Goal: Information Seeking & Learning: Learn about a topic

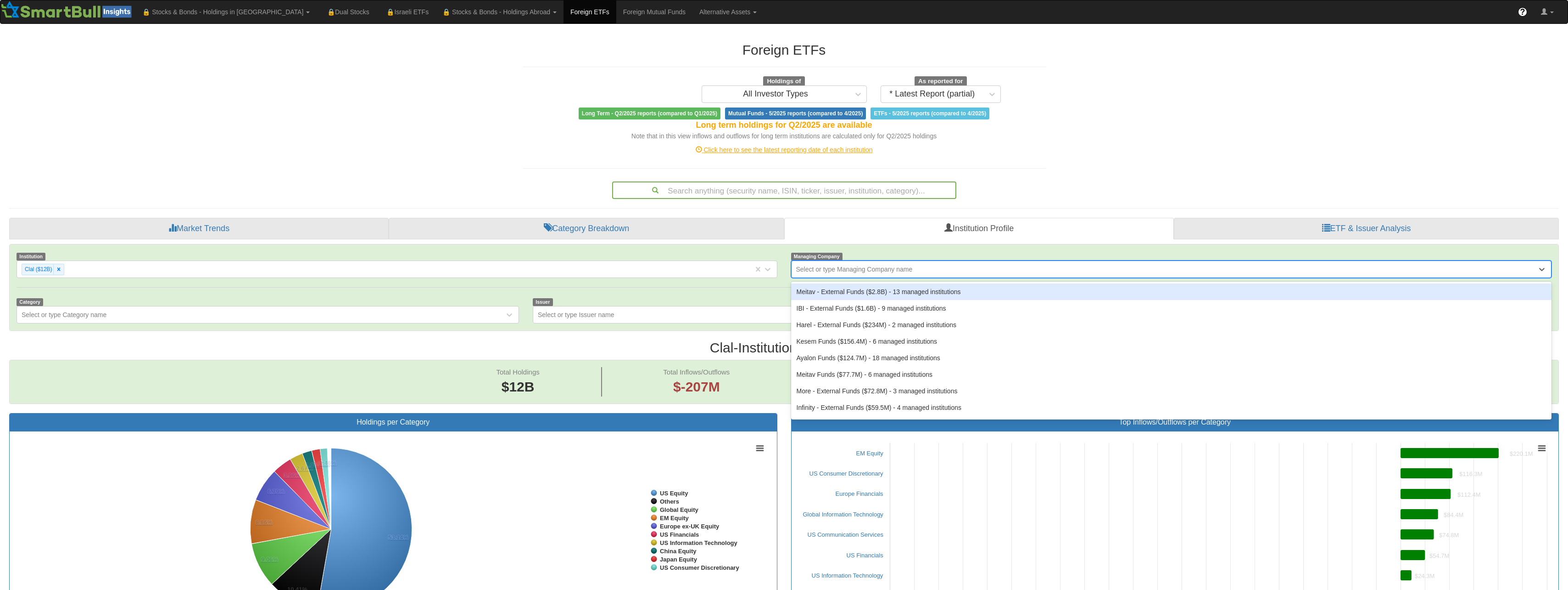
click at [840, 273] on div "Select or type Managing Company name" at bounding box center [854, 269] width 116 height 9
click at [841, 266] on div "Select or type Managing Company name" at bounding box center [854, 269] width 116 height 9
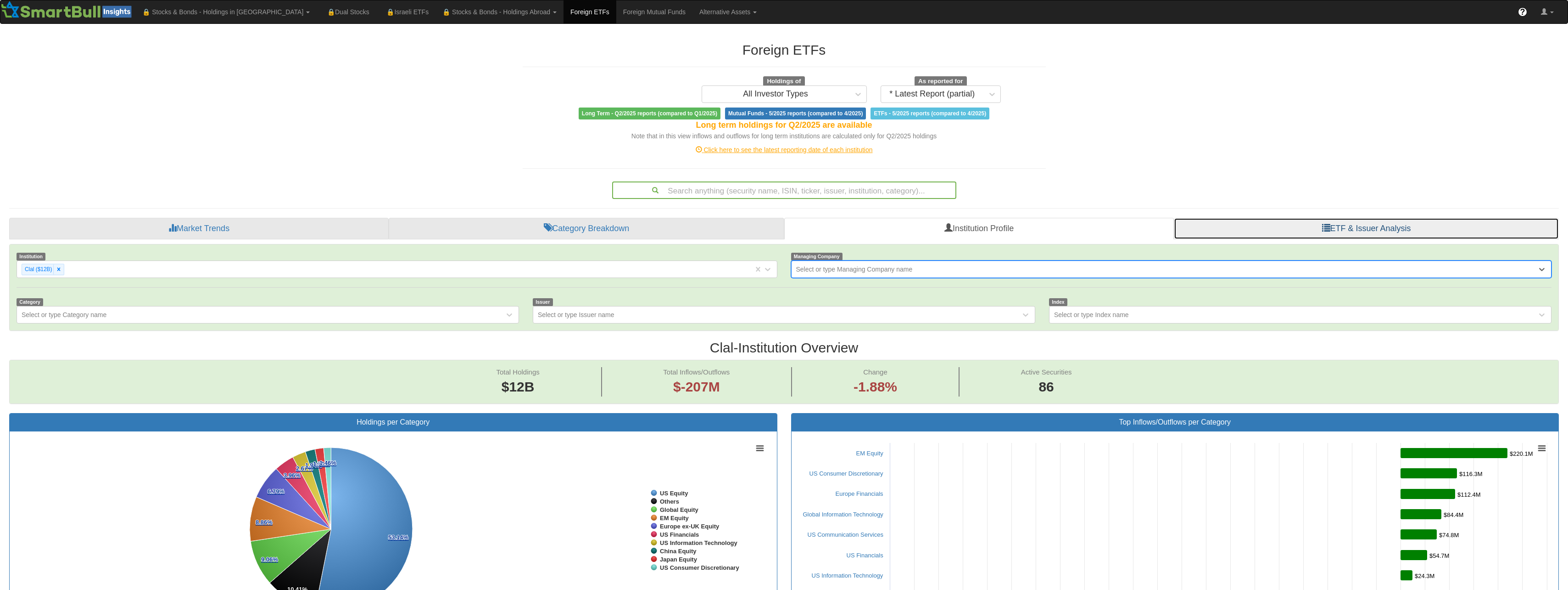
click at [1317, 231] on link "ETF & Issuer Analysis" at bounding box center [1366, 228] width 385 height 22
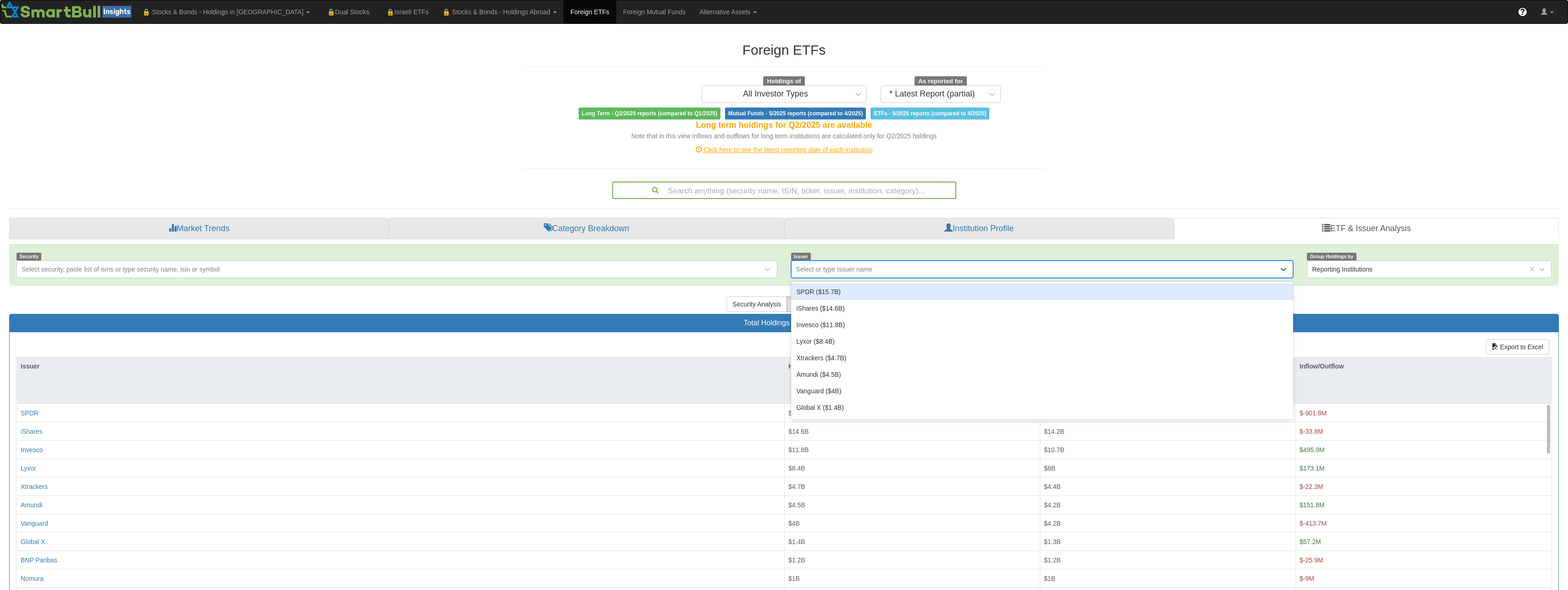
click at [884, 272] on div "Select or type Issuer name" at bounding box center [1035, 269] width 487 height 15
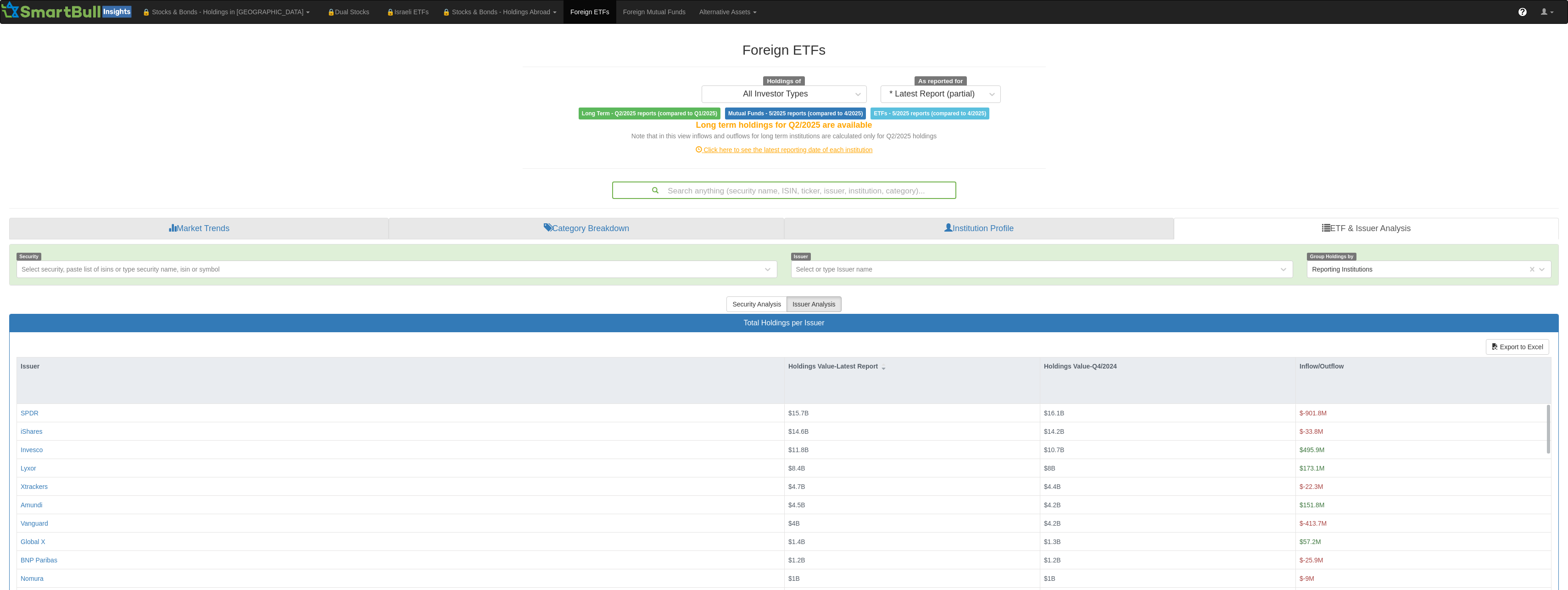
click at [1445, 130] on div "Foreign ETFs Holdings of All Investor Types As reported for * Latest Report (pa…" at bounding box center [784, 341] width 1563 height 616
